Goal: Transaction & Acquisition: Purchase product/service

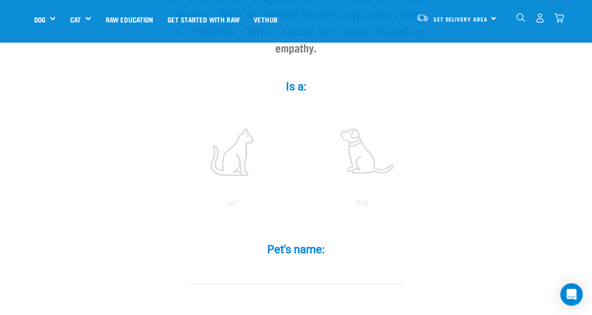
scroll to position [142, 0]
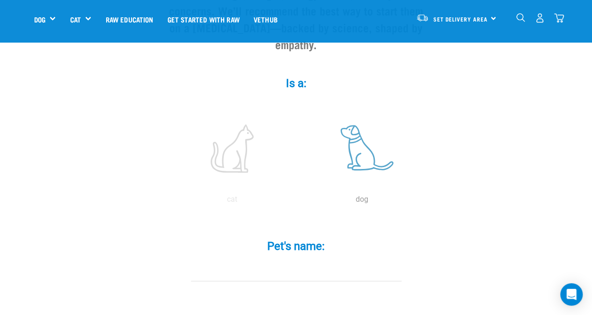
click at [361, 142] on label at bounding box center [362, 149] width 126 height 80
click at [297, 202] on input "radio" at bounding box center [297, 202] width 0 height 0
click at [255, 260] on input "Pet's name: *" at bounding box center [296, 270] width 211 height 21
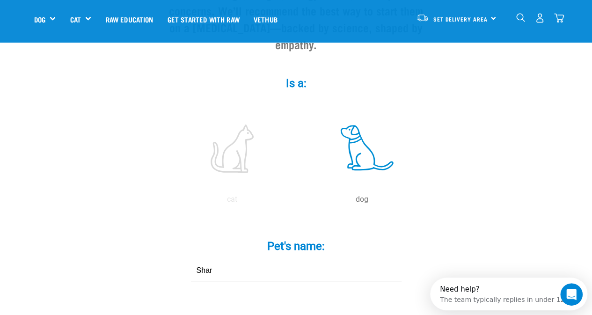
scroll to position [0, 0]
type input "Sharjah"
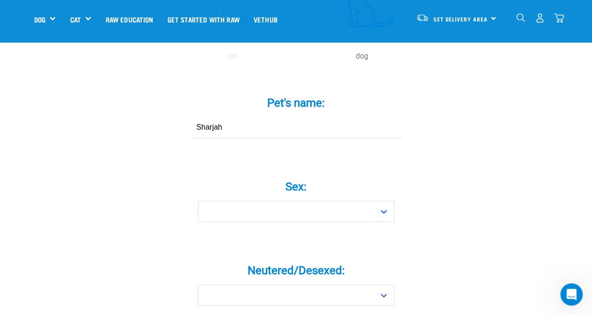
scroll to position [288, 0]
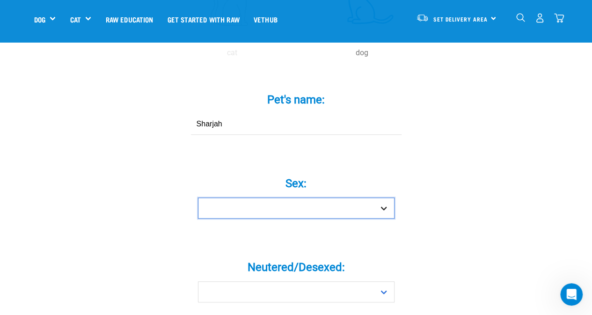
click at [377, 197] on select "Boy Girl" at bounding box center [296, 207] width 197 height 21
select select "girl"
click at [198, 197] on select "Boy Girl" at bounding box center [296, 207] width 197 height 21
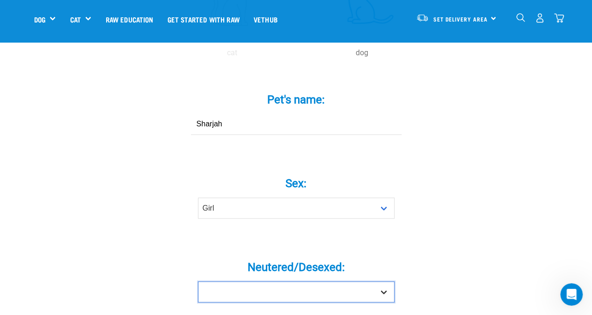
click at [385, 281] on select "Yes No" at bounding box center [296, 291] width 197 height 21
select select "no"
click at [198, 281] on select "Yes No" at bounding box center [296, 291] width 197 height 21
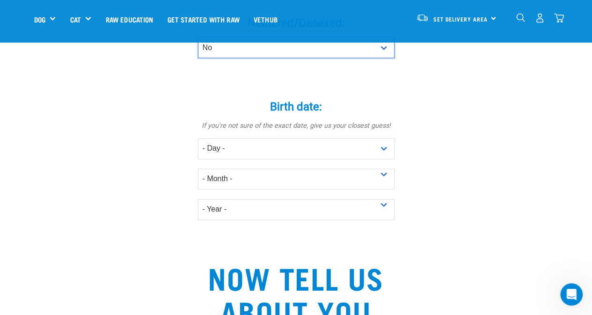
scroll to position [553, 0]
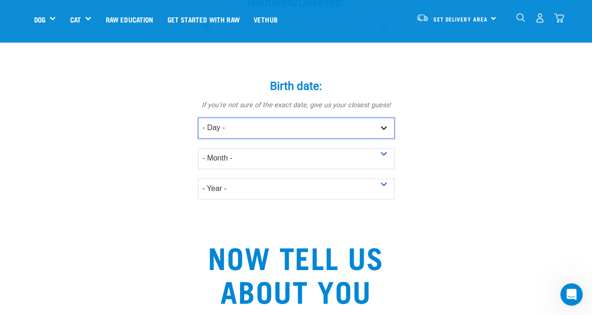
click at [382, 117] on select "- Day - 1 2 3 4 5 6 7 8 9 10 11 12 13 14 15 16 17 18 19 20 21 22 23 24 25 26 27" at bounding box center [296, 127] width 197 height 21
select select "19"
click at [198, 117] on select "- Day - 1 2 3 4 5 6 7 8 9 10 11 12 13 14 15 16 17 18 19 20 21 22 23 24 25 26 27" at bounding box center [296, 127] width 197 height 21
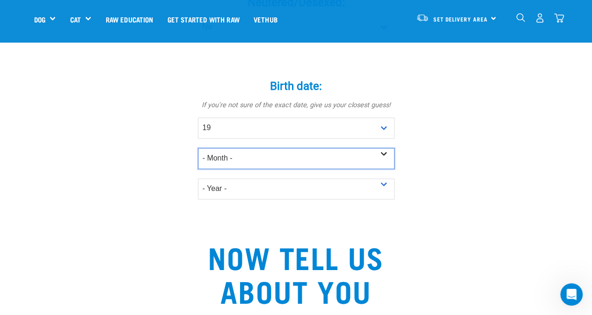
click at [380, 148] on select "- Month - January February March April May June July August September October N…" at bounding box center [296, 158] width 197 height 21
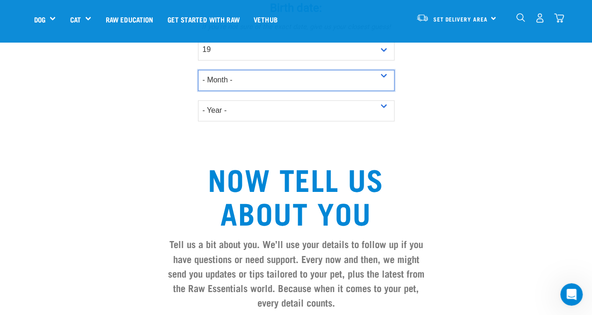
scroll to position [633, 0]
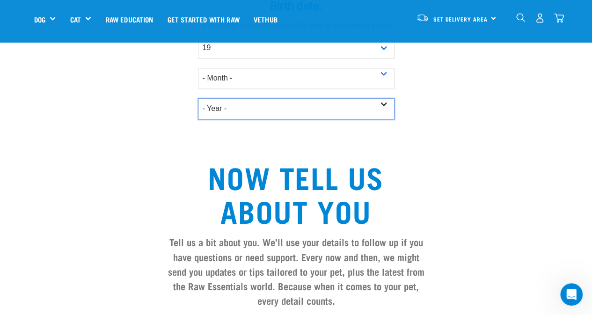
click at [380, 98] on select "- Year - 2025 2024 2023 2022 2021 2020 2019 2018 2017 2016 2015 2014 2013 2012" at bounding box center [296, 108] width 197 height 21
select select "2024"
click at [198, 98] on select "- Year - 2025 2024 2023 2022 2021 2020 2019 2018 2017 2016 2015 2014 2013 2012" at bounding box center [296, 108] width 197 height 21
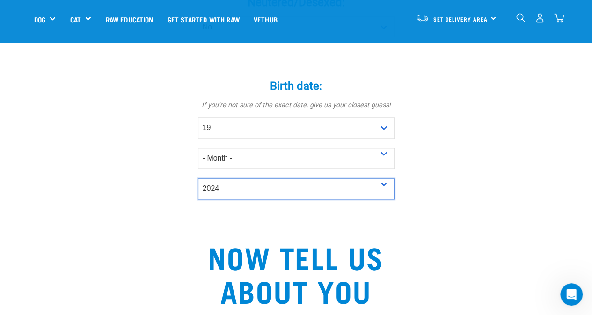
scroll to position [547, 0]
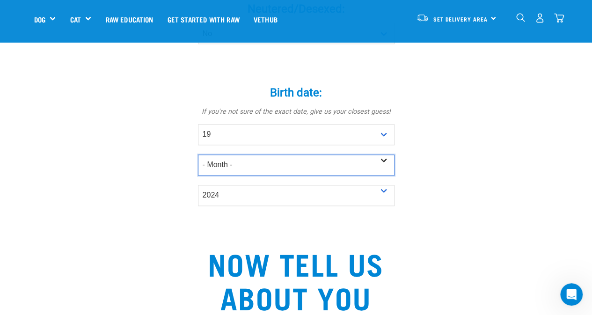
click at [384, 154] on select "- Month - January February March April May June July August September October N…" at bounding box center [296, 164] width 197 height 21
select select "July"
click at [198, 154] on select "- Month - January February March April May June July August September October N…" at bounding box center [296, 164] width 197 height 21
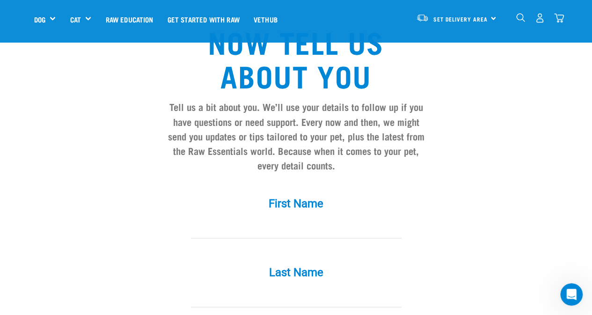
scroll to position [767, 0]
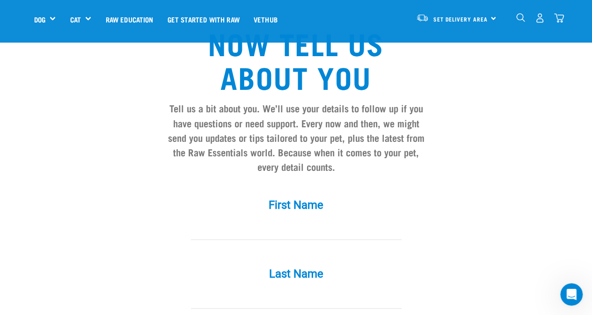
click at [270, 219] on input "First Name *" at bounding box center [296, 229] width 211 height 21
type input "Kim"
type input "Devereaux"
type input "kimdev@xtra.co.nz"
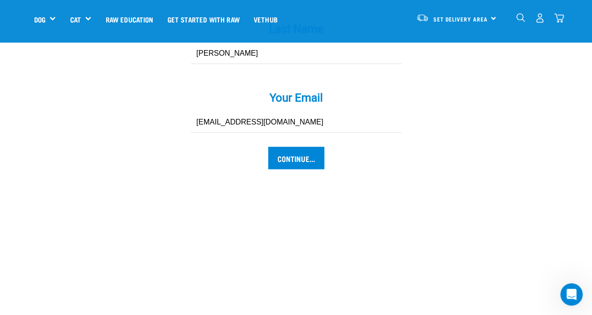
scroll to position [1023, 0]
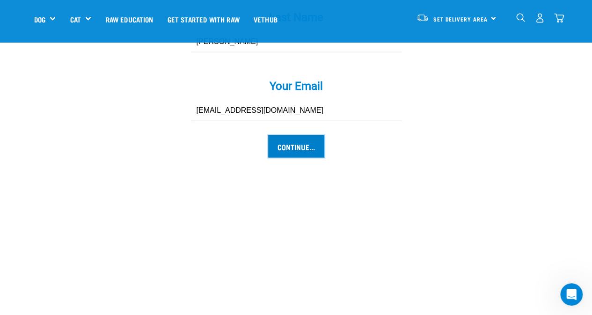
click at [309, 135] on input "Continue..." at bounding box center [296, 146] width 56 height 22
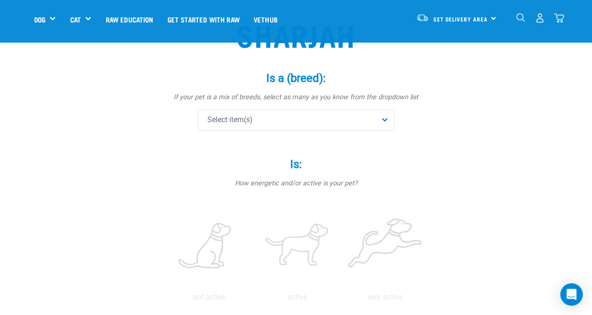
scroll to position [86, 0]
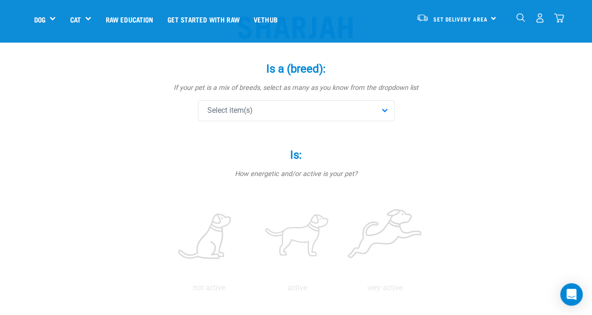
click at [384, 112] on div "Select item(s)" at bounding box center [296, 110] width 197 height 21
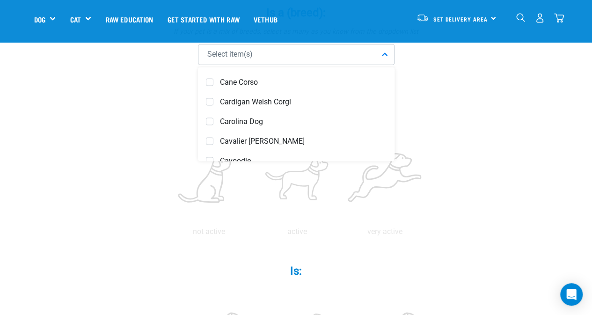
scroll to position [1010, 0]
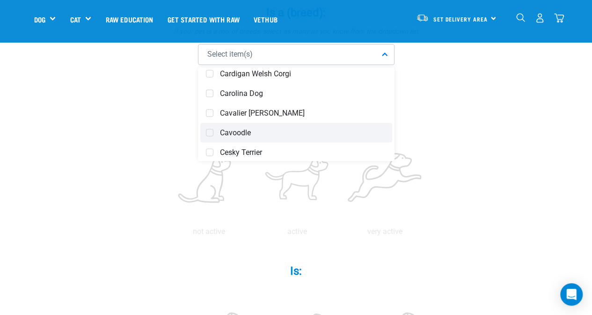
click at [237, 131] on span "Cavoodle" at bounding box center [303, 132] width 167 height 9
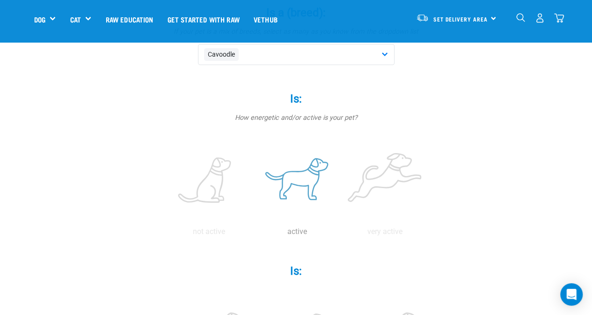
click at [294, 182] on label at bounding box center [297, 181] width 84 height 80
click at [253, 234] on input "radio" at bounding box center [253, 234] width 0 height 0
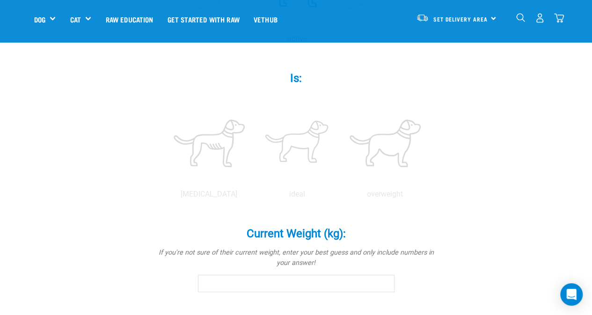
scroll to position [338, 0]
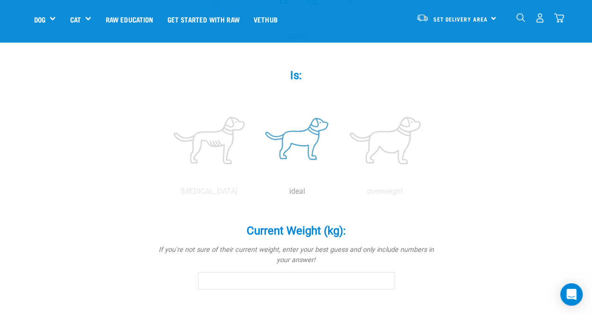
click at [295, 149] on label at bounding box center [297, 141] width 84 height 80
click at [253, 194] on input "radio" at bounding box center [253, 194] width 0 height 0
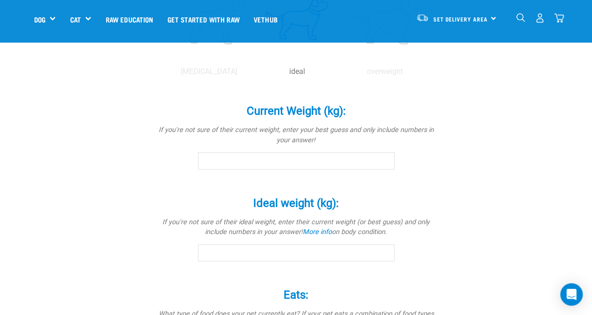
scroll to position [468, 0]
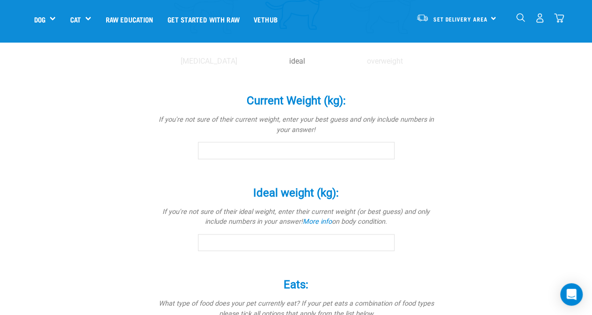
click at [258, 152] on input "Current Weight (kg): *" at bounding box center [296, 150] width 197 height 17
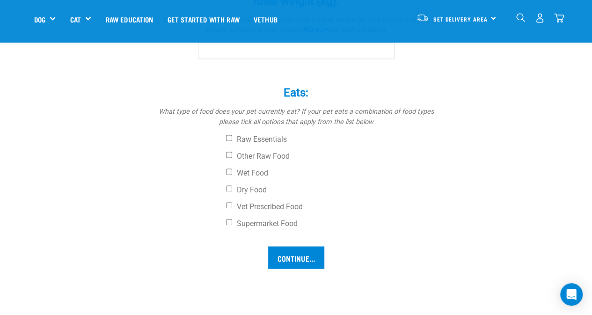
scroll to position [663, 0]
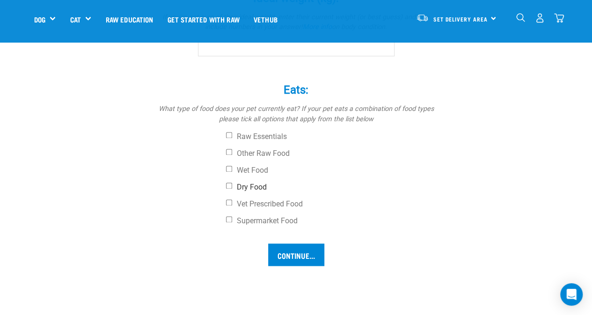
type input "14"
click at [229, 185] on input "Dry Food" at bounding box center [229, 186] width 6 height 6
checkbox input "true"
click at [229, 151] on input "Other Raw Food" at bounding box center [229, 152] width 6 height 6
checkbox input "true"
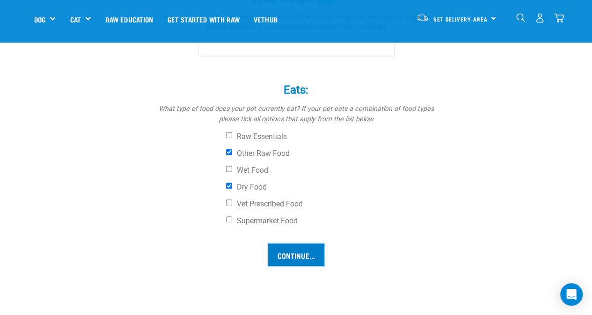
click at [291, 252] on input "Continue..." at bounding box center [296, 254] width 56 height 22
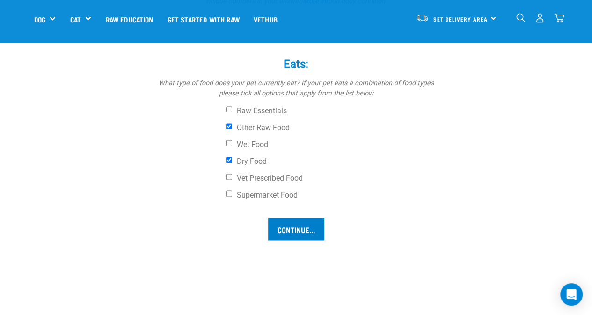
scroll to position [692, 0]
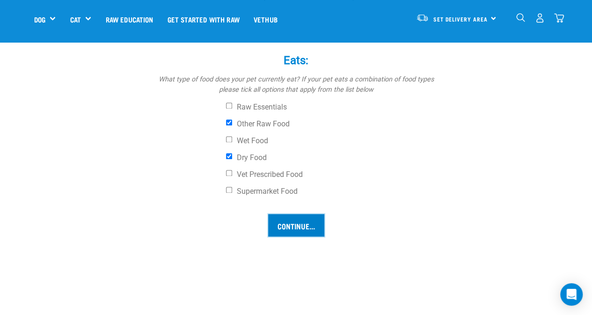
click at [295, 218] on input "Continue..." at bounding box center [296, 225] width 56 height 22
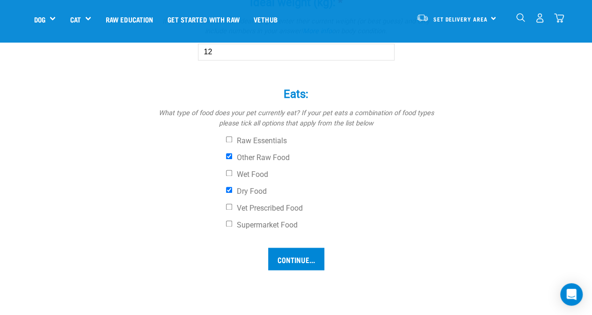
scroll to position [660, 0]
type input "12"
click at [295, 258] on input "Continue..." at bounding box center [296, 257] width 56 height 22
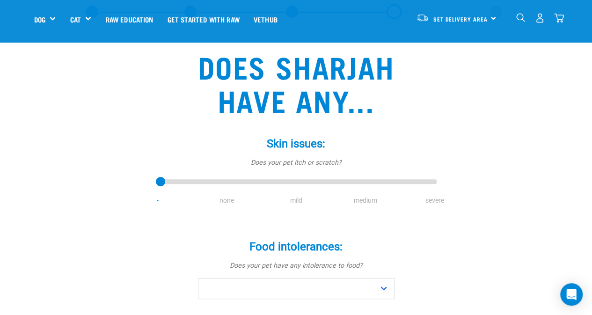
scroll to position [64, 0]
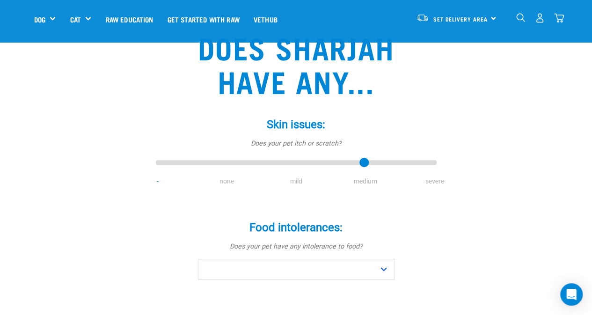
drag, startPoint x: 161, startPoint y: 162, endPoint x: 347, endPoint y: 161, distance: 186.3
type input "3"
click at [347, 161] on input "range" at bounding box center [296, 162] width 281 height 13
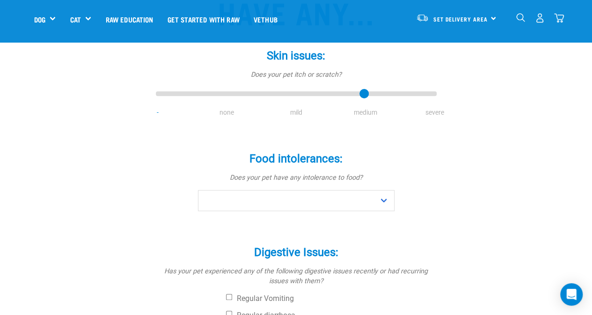
scroll to position [135, 0]
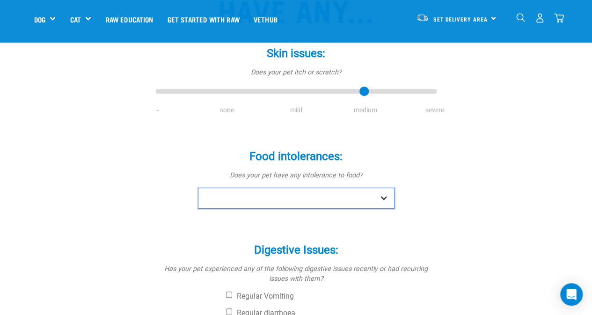
click at [377, 198] on select "No Yes" at bounding box center [296, 198] width 197 height 21
select select "no"
click at [198, 188] on select "No Yes" at bounding box center [296, 198] width 197 height 21
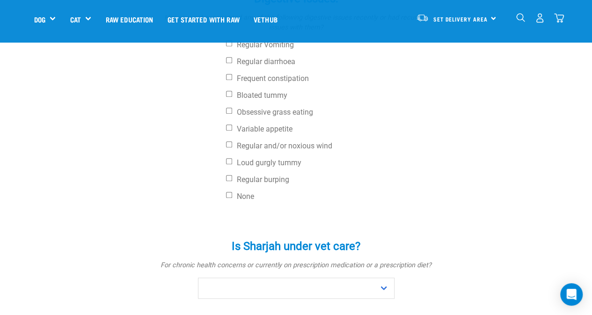
scroll to position [392, 0]
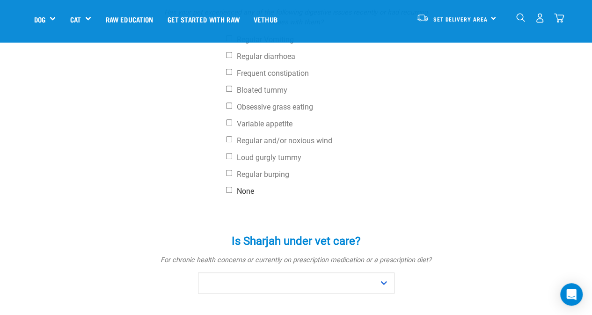
click at [232, 188] on label "None" at bounding box center [331, 191] width 211 height 9
click at [232, 188] on input "None" at bounding box center [229, 190] width 6 height 6
checkbox input "true"
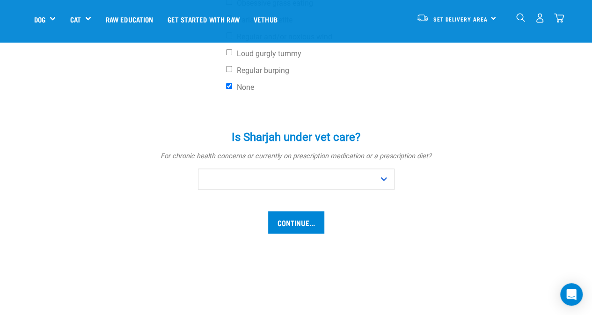
scroll to position [509, 0]
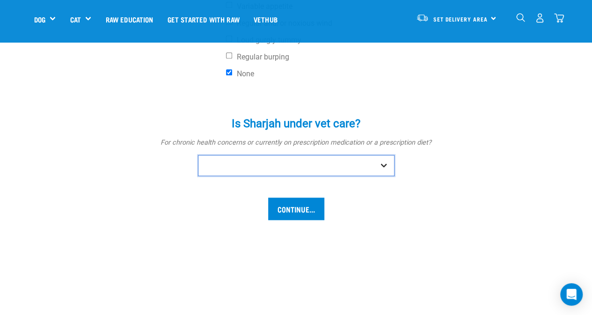
click at [383, 166] on select "No Yes" at bounding box center [296, 165] width 197 height 21
select select "no"
click at [198, 155] on select "No Yes" at bounding box center [296, 165] width 197 height 21
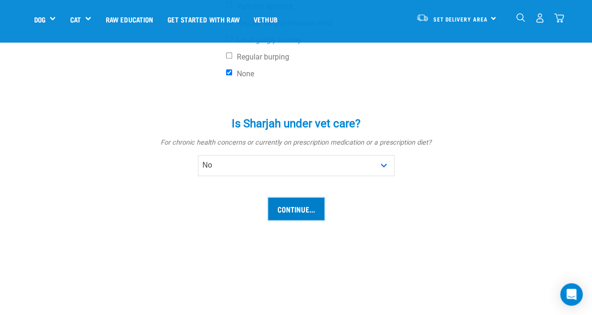
click at [303, 205] on input "Continue..." at bounding box center [296, 208] width 56 height 22
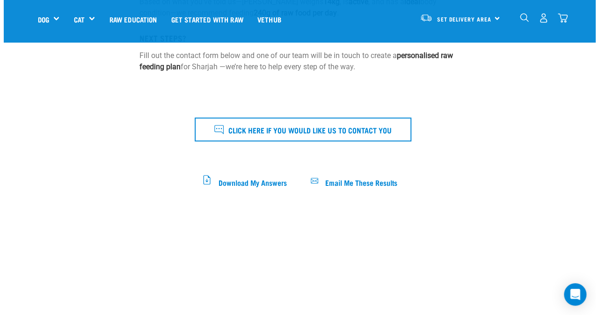
scroll to position [328, 0]
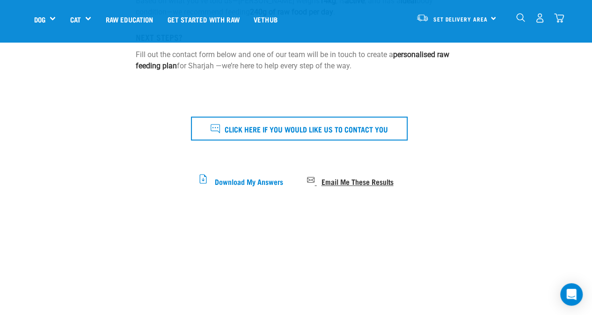
click at [360, 182] on span "Email Me These Results" at bounding box center [357, 180] width 72 height 5
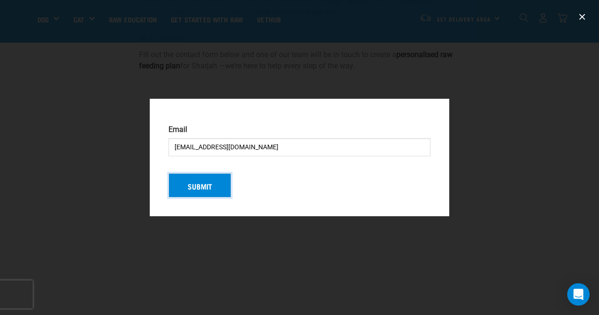
click at [217, 183] on button "Submit" at bounding box center [199, 185] width 63 height 24
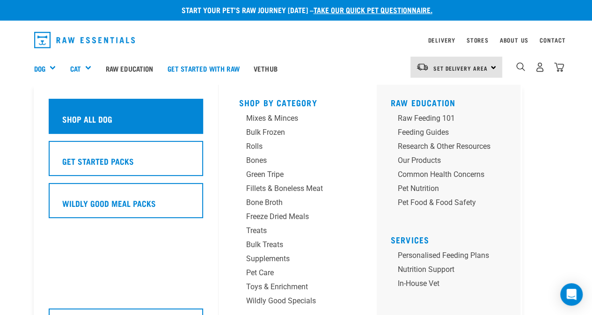
scroll to position [3, 0]
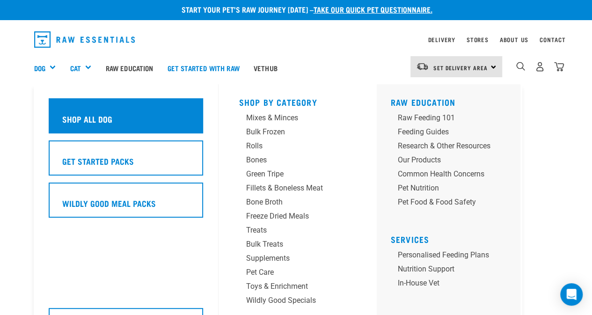
click at [89, 121] on h5 "Shop All Dog" at bounding box center [87, 119] width 50 height 12
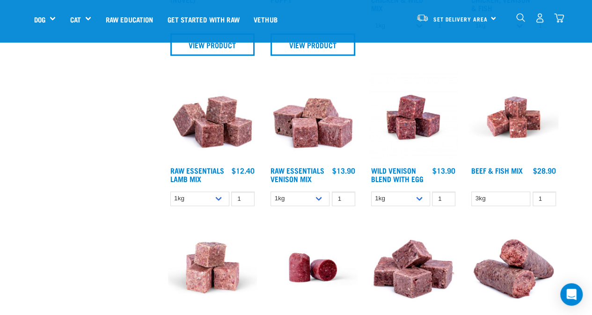
scroll to position [581, 0]
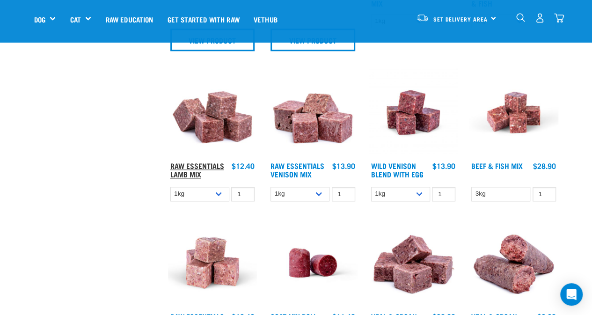
click at [194, 166] on link "Raw Essentials Lamb Mix" at bounding box center [197, 169] width 54 height 13
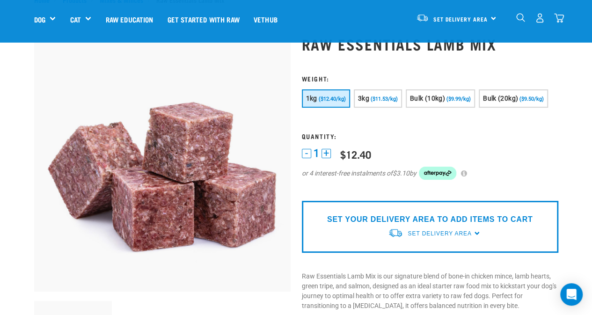
scroll to position [35, 0]
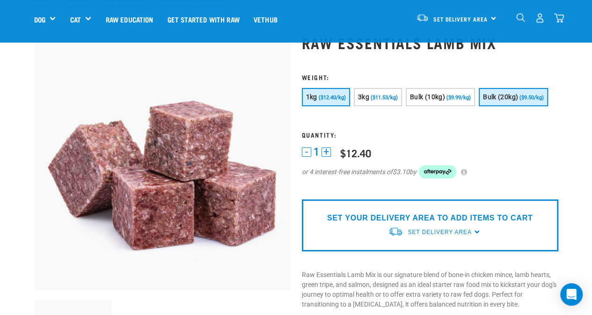
click at [510, 95] on span "Bulk (20kg)" at bounding box center [500, 96] width 35 height 7
